Goal: Task Accomplishment & Management: Use online tool/utility

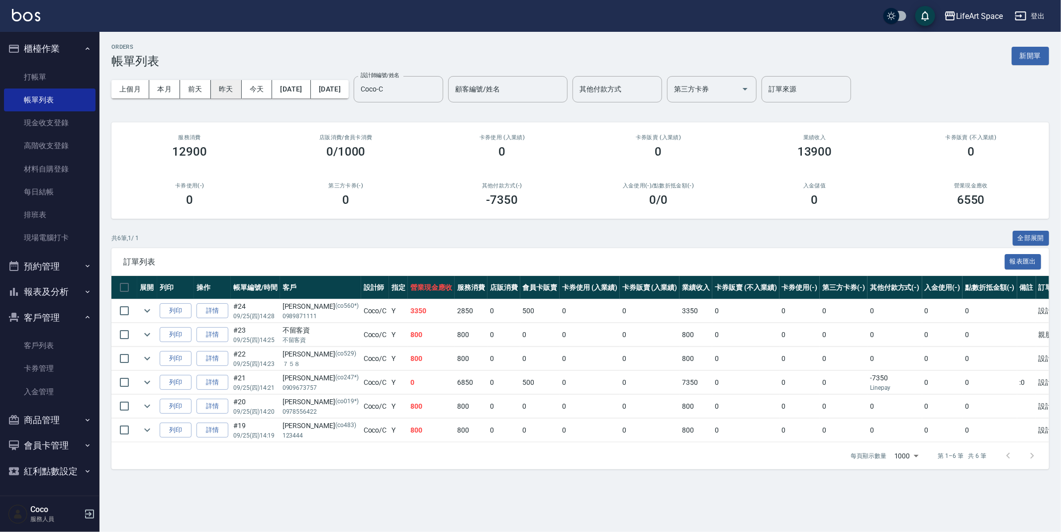
click at [224, 90] on button "昨天" at bounding box center [226, 89] width 31 height 18
click at [424, 93] on input "Coco-C" at bounding box center [391, 89] width 66 height 17
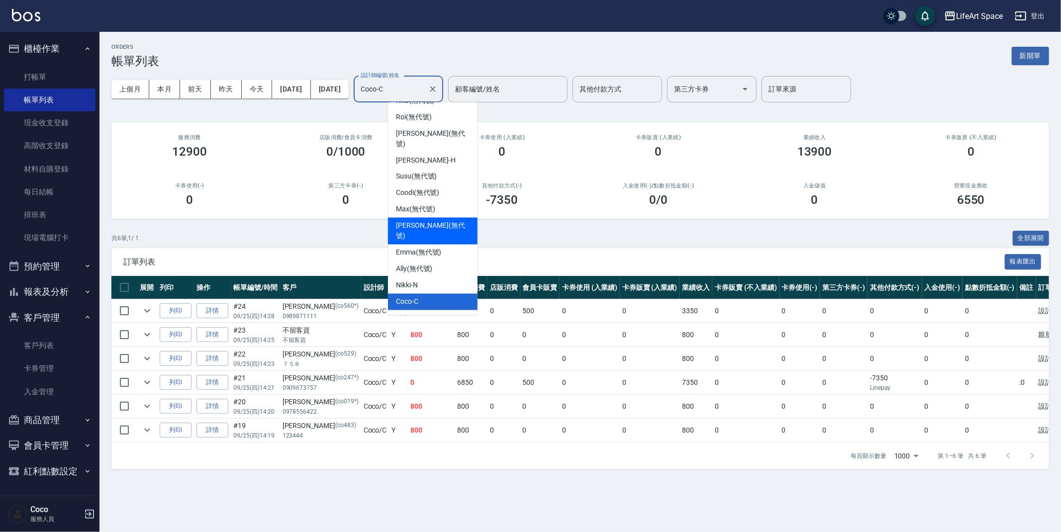
scroll to position [172, 0]
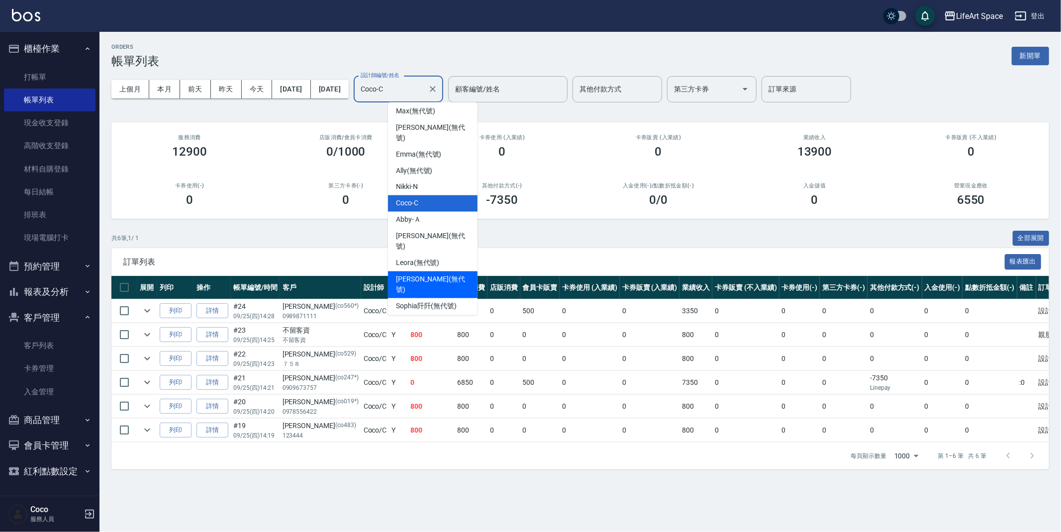
click at [428, 275] on span "[PERSON_NAME] (無代號)" at bounding box center [433, 285] width 74 height 21
type input "[PERSON_NAME](無代號)"
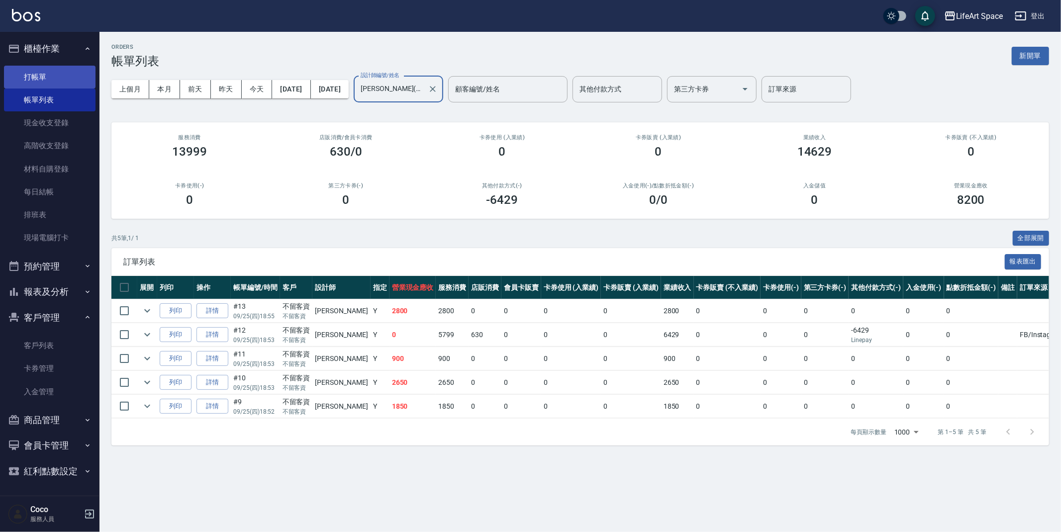
click at [61, 77] on link "打帳單" at bounding box center [50, 77] width 92 height 23
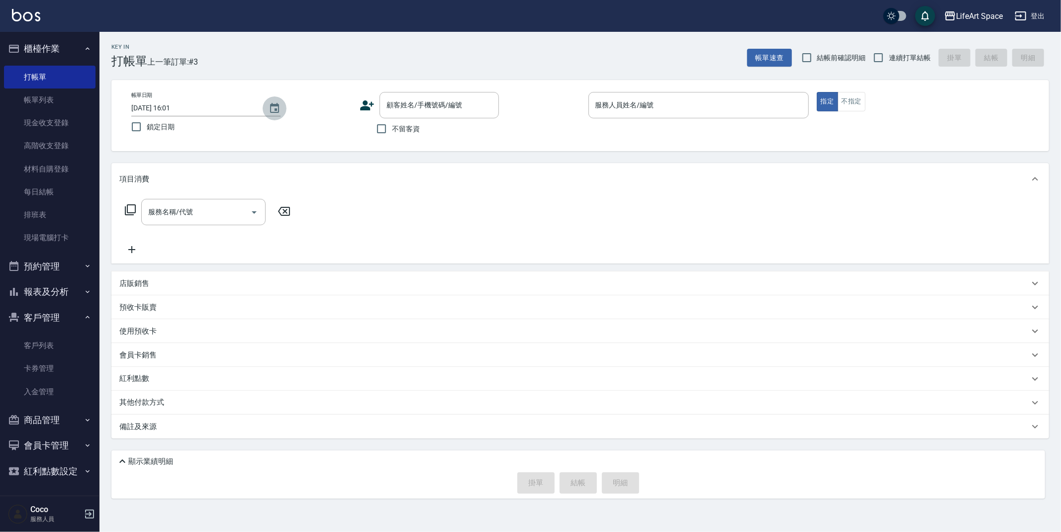
click at [279, 107] on icon "Choose date, selected date is 2025-09-26" at bounding box center [275, 108] width 12 height 12
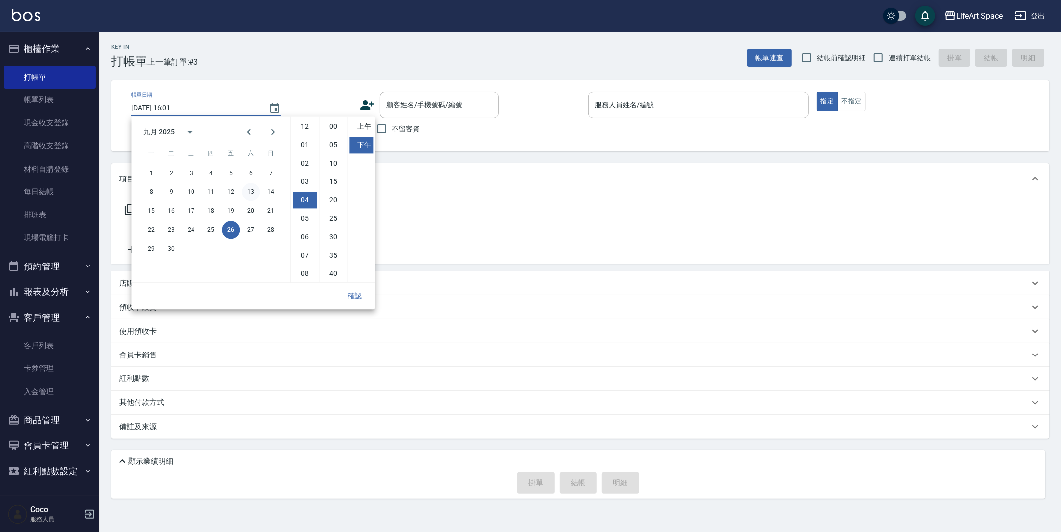
scroll to position [55, 0]
click at [213, 231] on button "25" at bounding box center [211, 230] width 18 height 18
type input "[DATE] 16:01"
drag, startPoint x: 350, startPoint y: 297, endPoint x: 354, endPoint y: 293, distance: 6.0
click at [350, 297] on button "確認" at bounding box center [355, 296] width 32 height 18
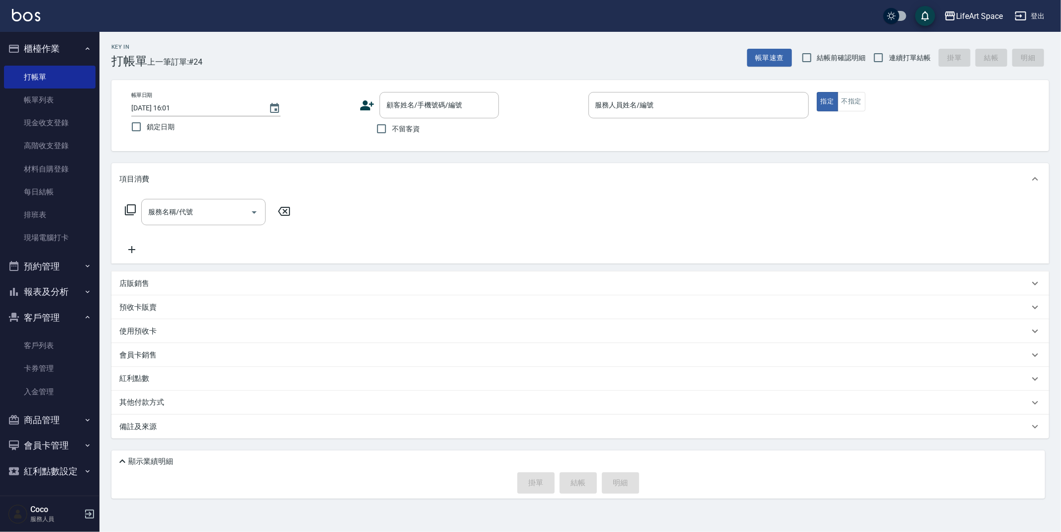
click at [599, 102] on div "服務人員姓名/編號 服務人員姓名/編號" at bounding box center [699, 105] width 220 height 26
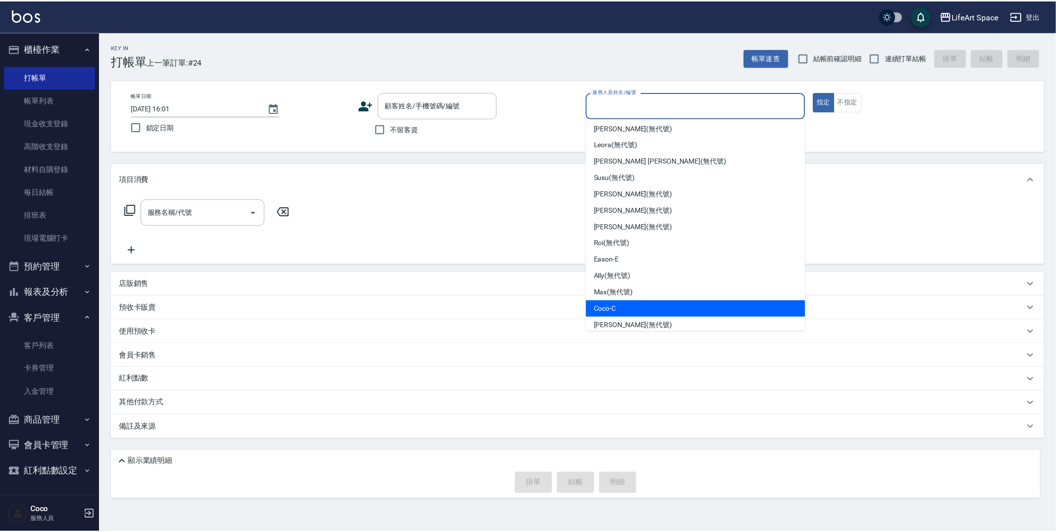
scroll to position [172, 0]
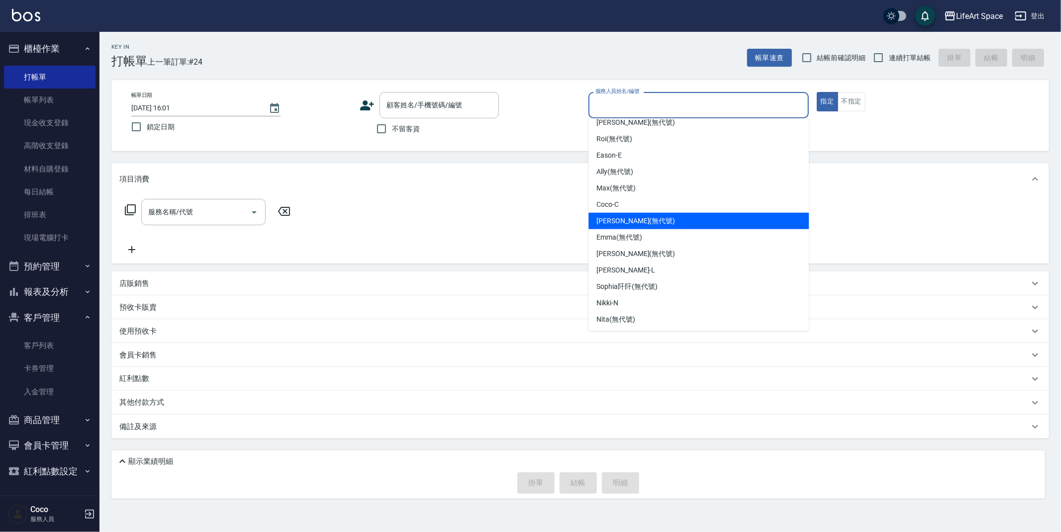
click at [625, 218] on span "[PERSON_NAME] (無代號)" at bounding box center [636, 221] width 79 height 10
type input "[PERSON_NAME](無代號)"
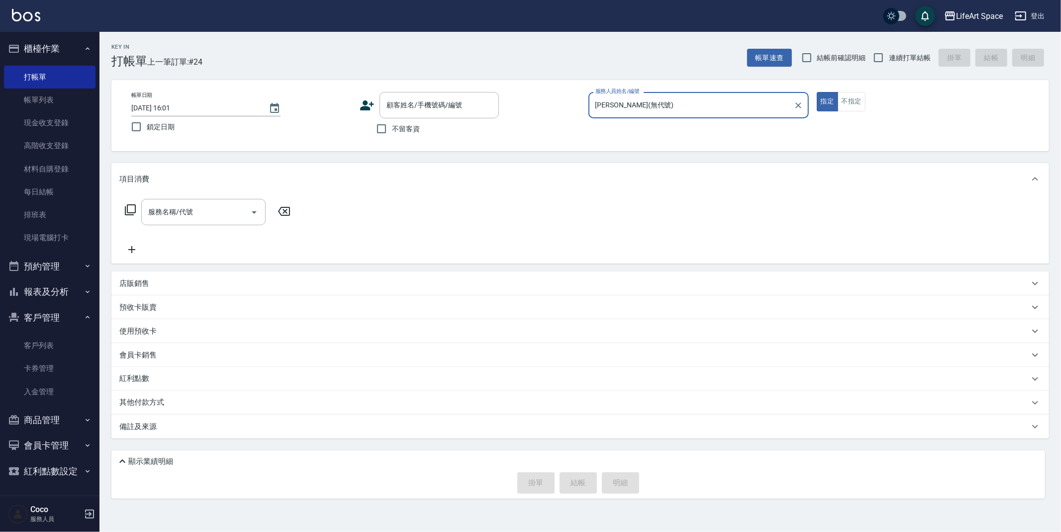
click at [384, 129] on input "不留客資" at bounding box center [381, 128] width 21 height 21
checkbox input "true"
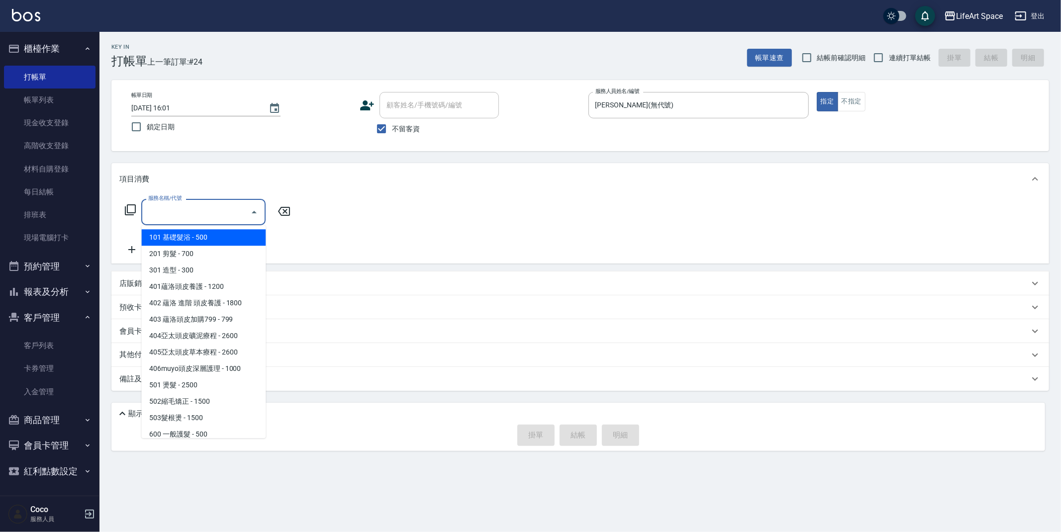
drag, startPoint x: 175, startPoint y: 217, endPoint x: 181, endPoint y: 222, distance: 7.8
click at [176, 216] on input "服務名稱/代號" at bounding box center [196, 211] width 101 height 17
click at [206, 251] on span "201 剪髮 - 700" at bounding box center [203, 254] width 124 height 16
type input "201 剪髮(201)"
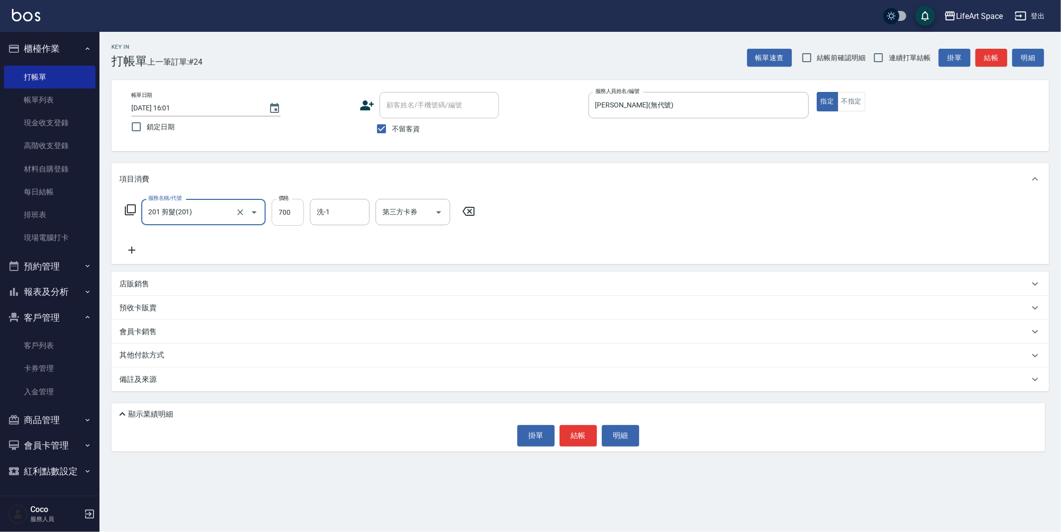
click at [296, 213] on input "700" at bounding box center [288, 212] width 32 height 27
type input "950"
click at [578, 438] on button "結帳" at bounding box center [578, 435] width 37 height 21
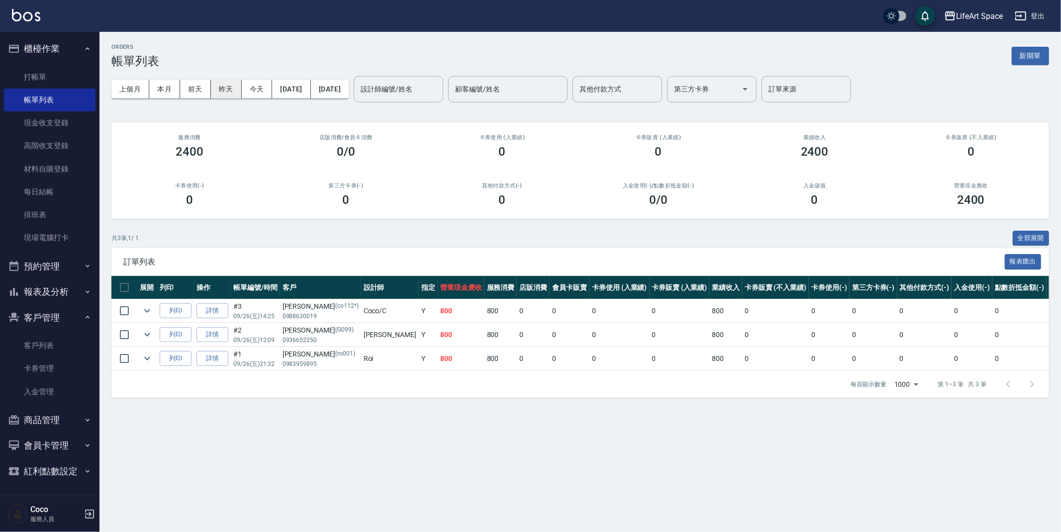
click at [226, 90] on button "昨天" at bounding box center [226, 89] width 31 height 18
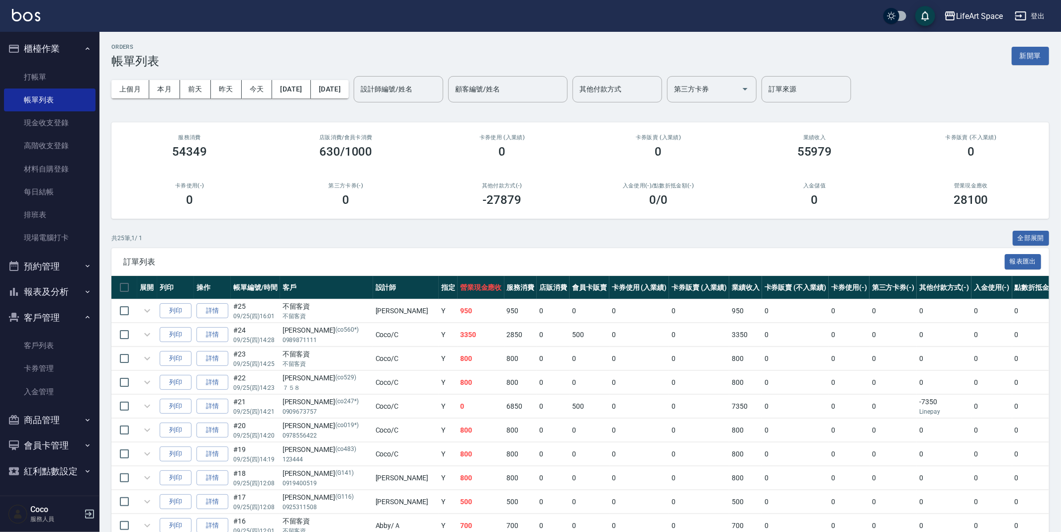
click at [425, 86] on div "設計師編號/姓名 設計師編號/姓名" at bounding box center [399, 89] width 90 height 26
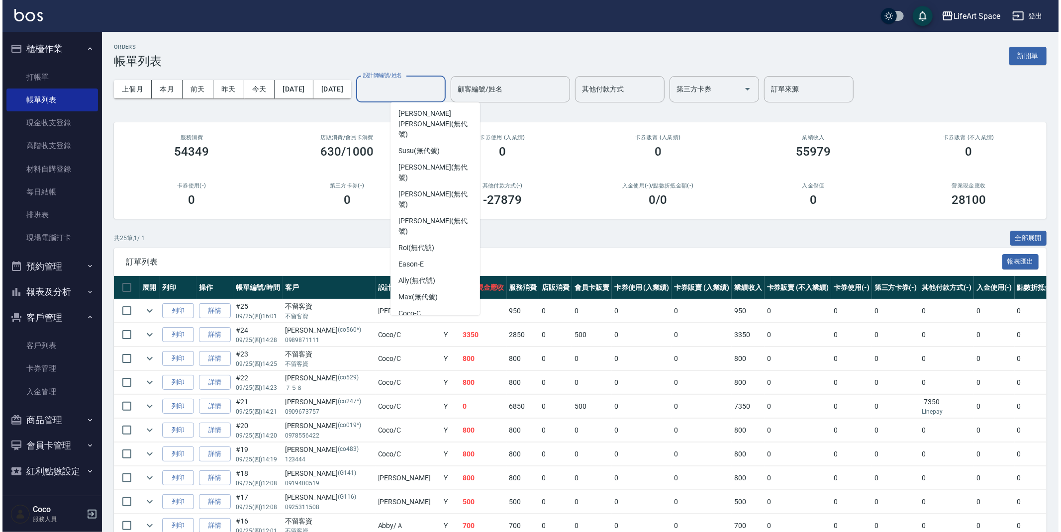
scroll to position [172, 0]
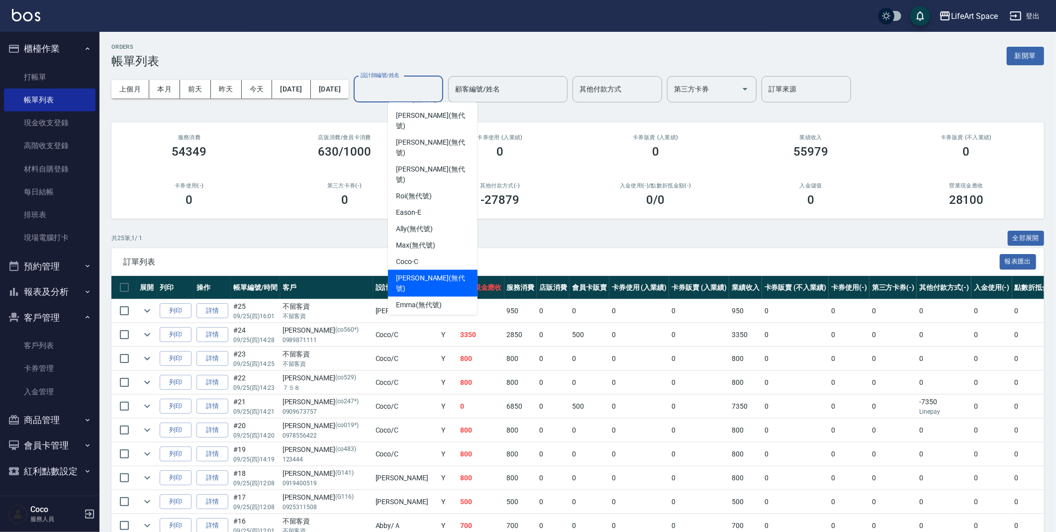
click at [425, 270] on div "[PERSON_NAME] (無代號)" at bounding box center [433, 283] width 90 height 27
type input "[PERSON_NAME](無代號)"
